Goal: Communication & Community: Participate in discussion

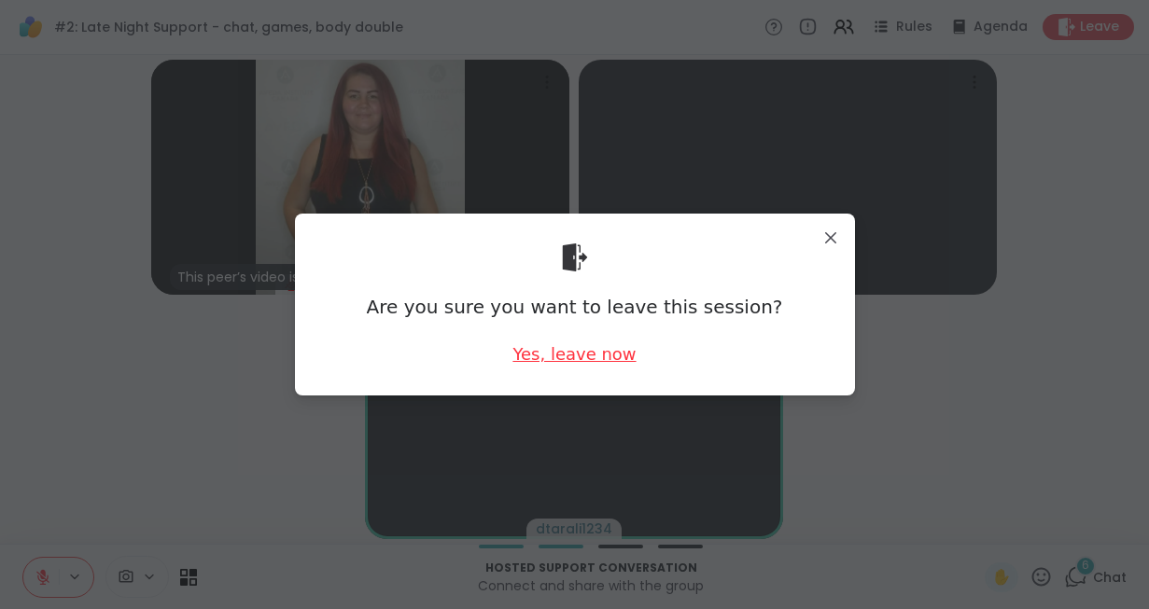
click at [557, 358] on div "Yes, leave now" at bounding box center [573, 353] width 123 height 23
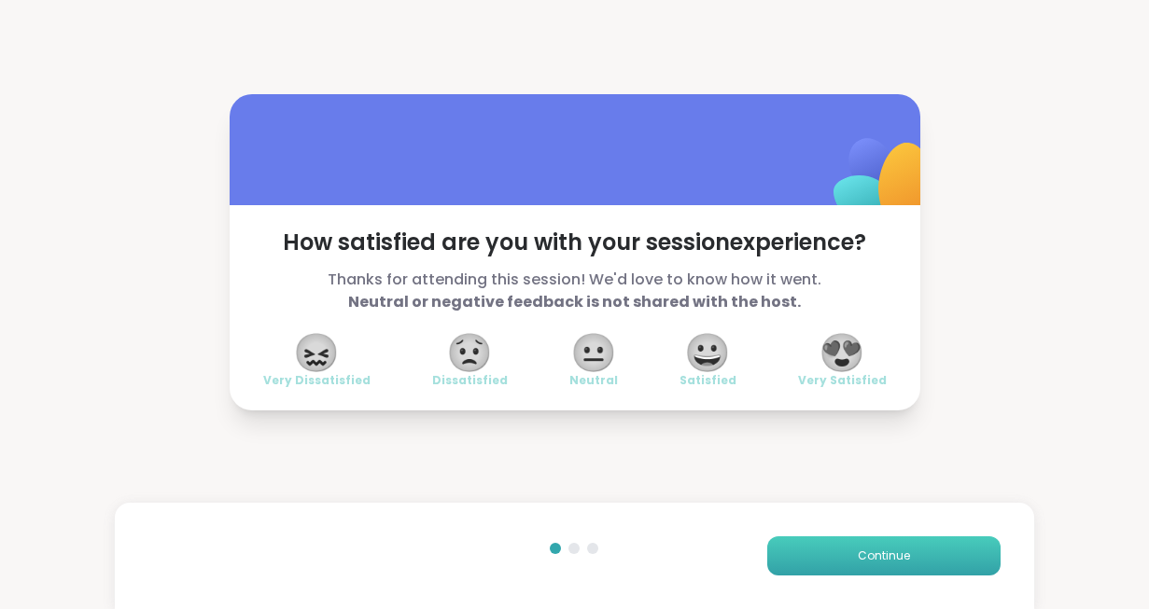
click at [869, 554] on span "Continue" at bounding box center [884, 556] width 52 height 17
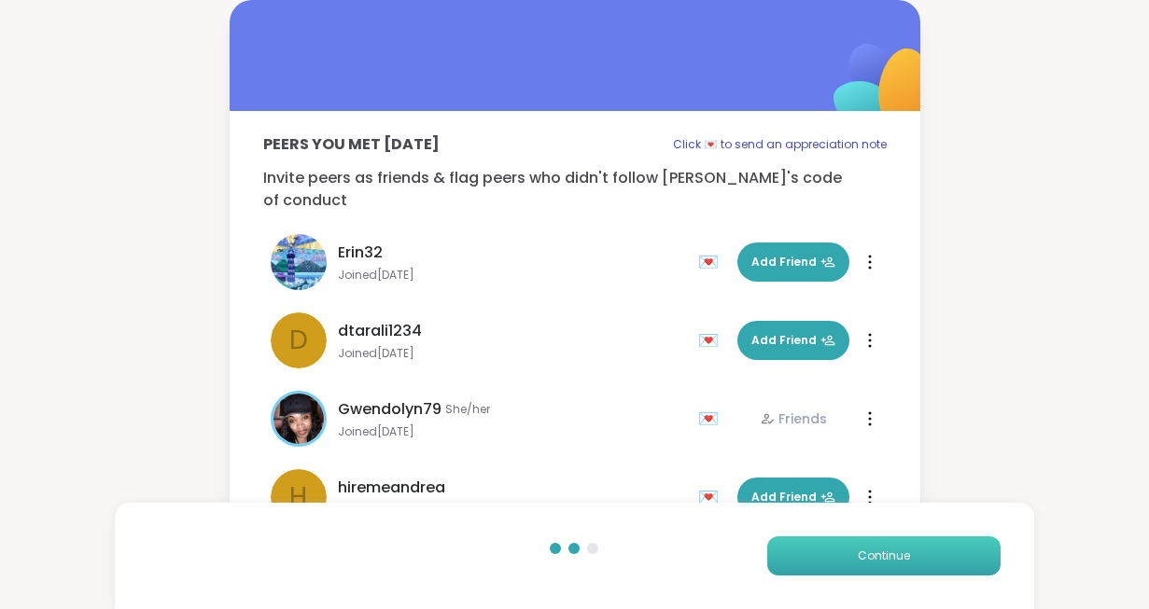
click at [869, 554] on span "Continue" at bounding box center [884, 556] width 52 height 17
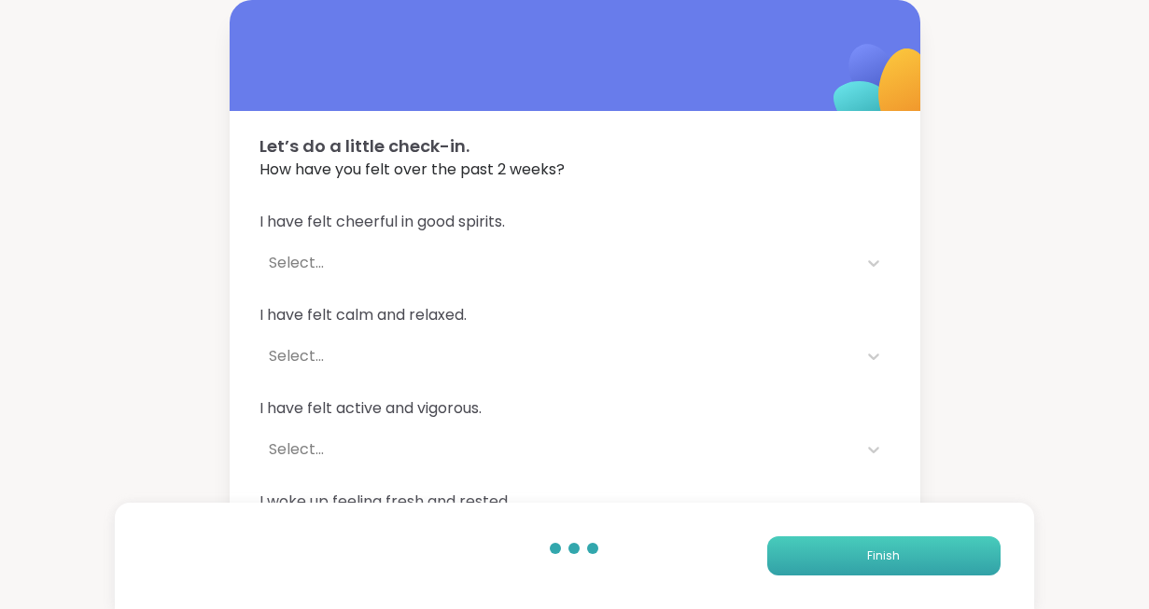
click at [869, 554] on span "Finish" at bounding box center [883, 556] width 33 height 17
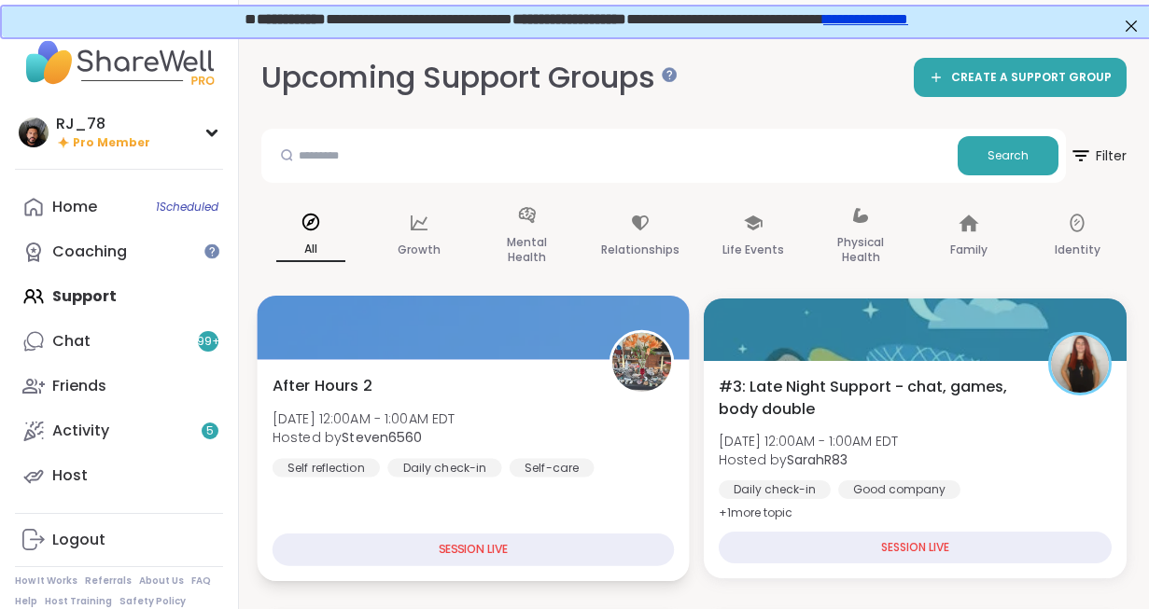
click at [359, 514] on div "After Hours 2 [DATE] 12:00AM - 1:00AM EDT Hosted by Steven6560 Self reflection …" at bounding box center [473, 470] width 432 height 222
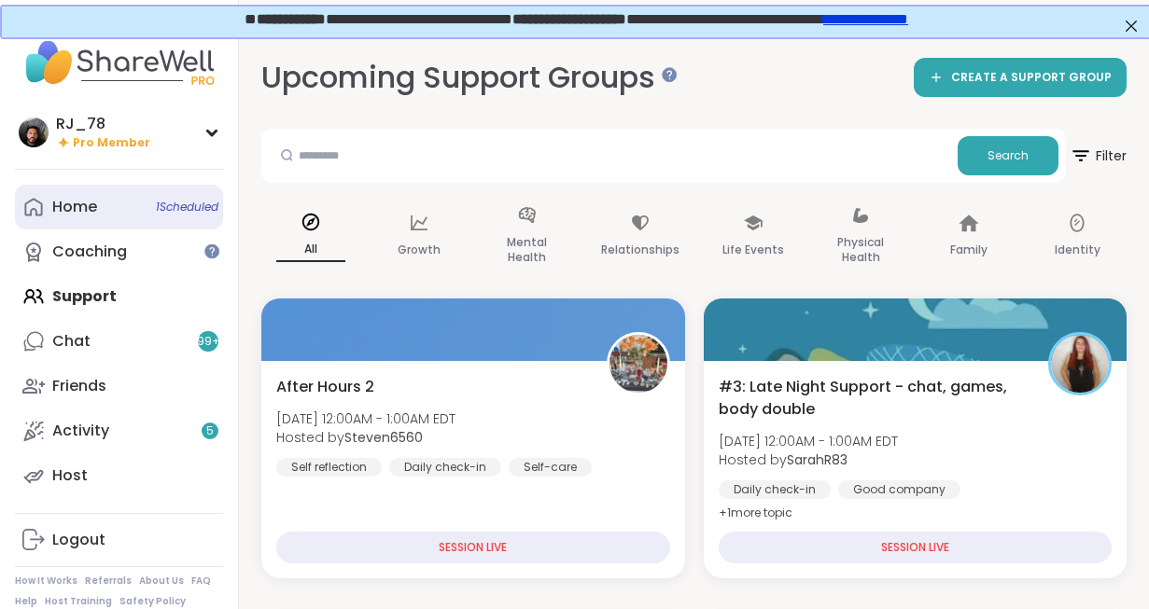
click at [88, 204] on div "Home 1 Scheduled" at bounding box center [74, 207] width 45 height 21
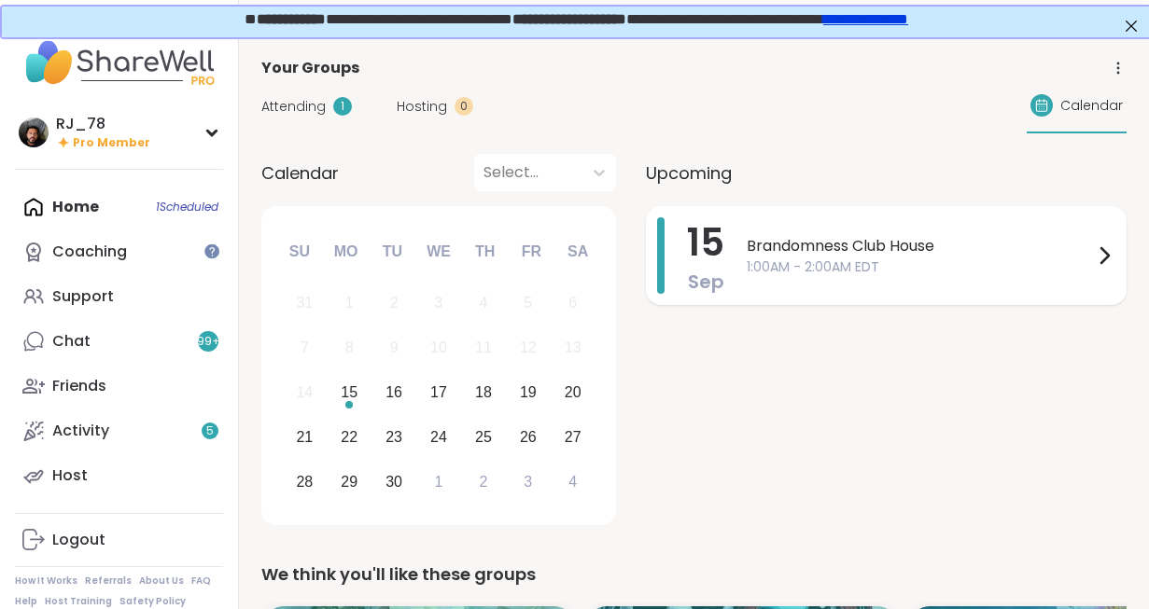
click at [829, 259] on span "1:00AM - 2:00AM EDT" at bounding box center [920, 268] width 346 height 20
